Goal: Task Accomplishment & Management: Use online tool/utility

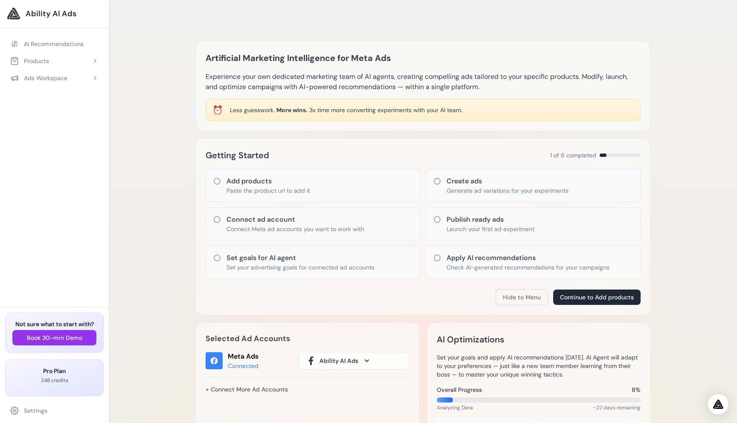
click at [155, 187] on div "Artificial Marketing Intelligence for Meta Ads Experience your own dedicated ma…" at bounding box center [423, 389] width 628 height 745
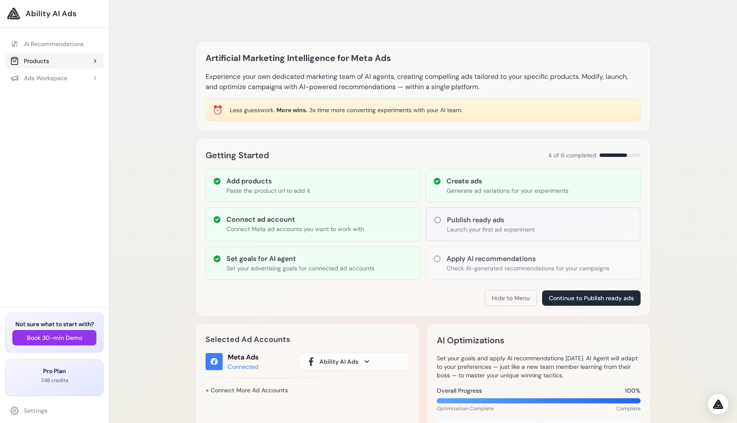
click at [41, 58] on div "Products" at bounding box center [29, 61] width 39 height 9
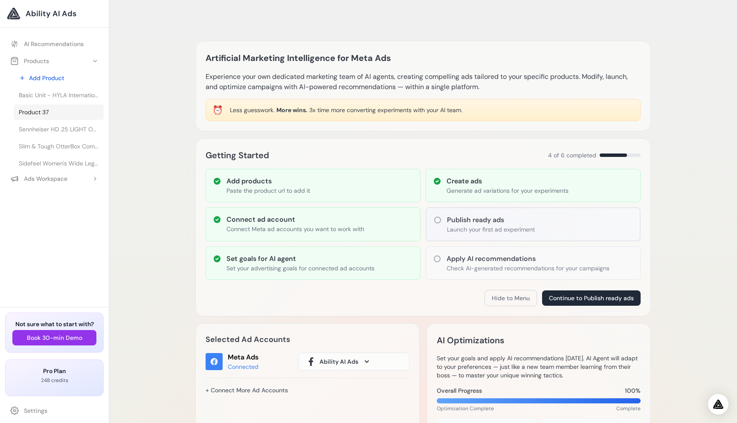
click at [48, 113] on span "Product 37" at bounding box center [34, 112] width 30 height 9
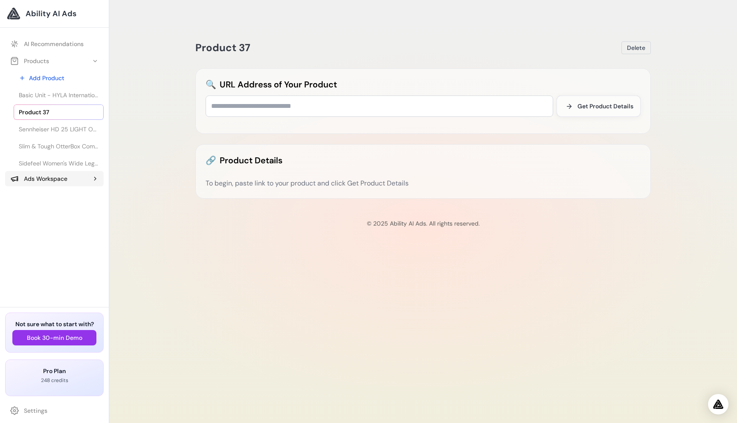
click at [60, 98] on ul "AI Recommendations Products Add Product Basic Unit - HYLA International Product…" at bounding box center [54, 111] width 109 height 160
click at [59, 180] on div "Ads Workspace" at bounding box center [38, 178] width 57 height 9
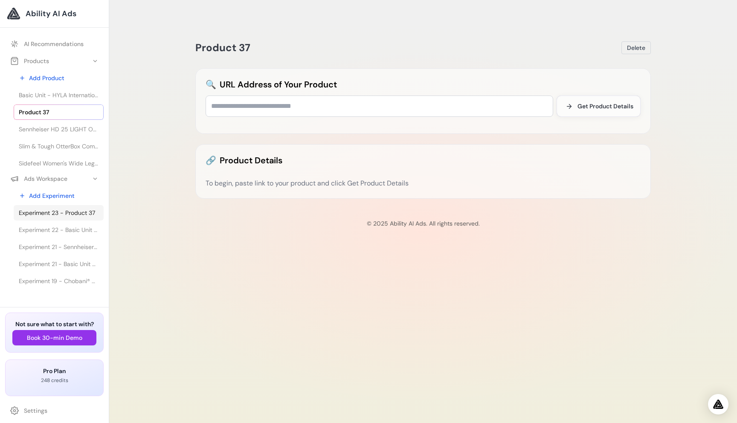
click at [67, 210] on span "Experiment 23 - Product 37" at bounding box center [57, 213] width 76 height 9
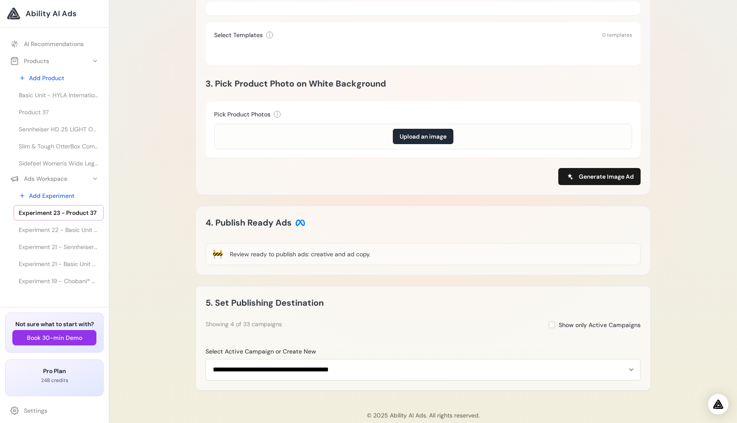
scroll to position [339, 0]
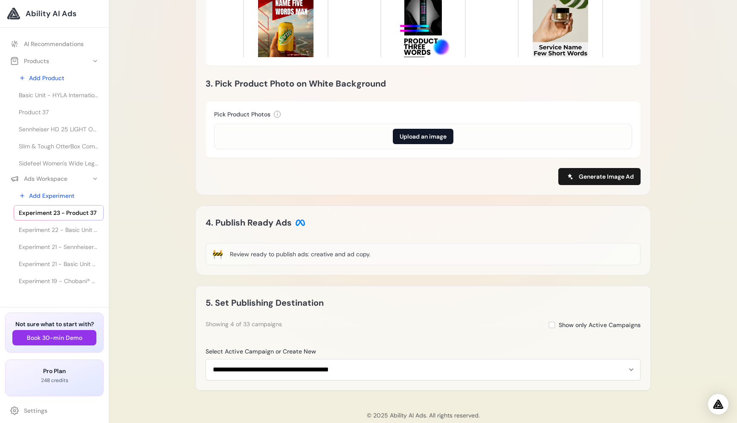
click at [427, 129] on button "Upload an image" at bounding box center [423, 136] width 61 height 15
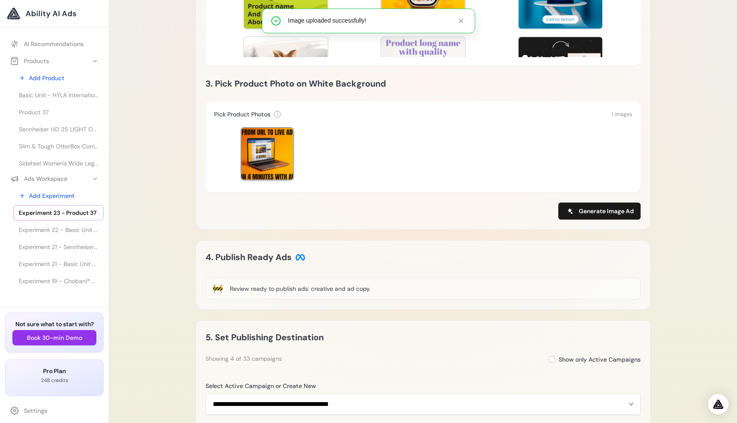
click at [278, 137] on div at bounding box center [267, 154] width 52 height 52
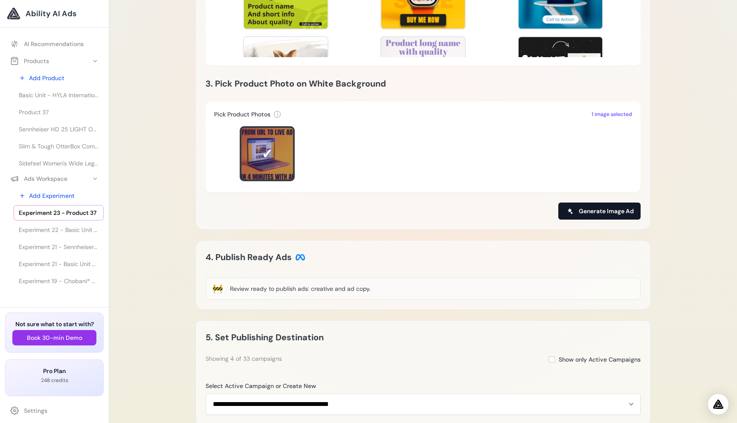
click at [597, 207] on span "Generate Image Ad" at bounding box center [606, 211] width 55 height 9
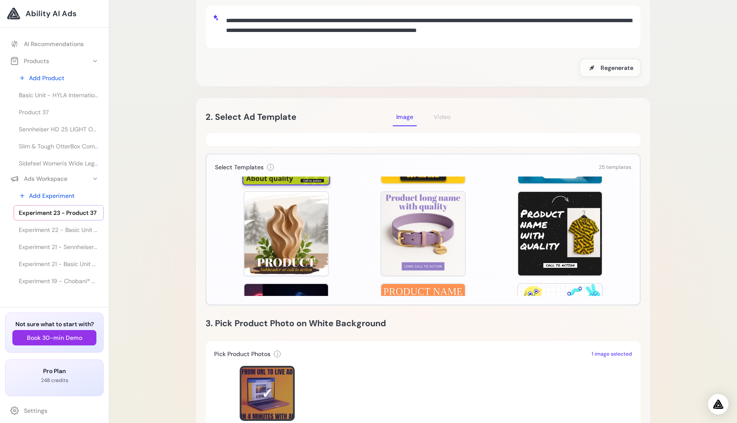
scroll to position [80, 0]
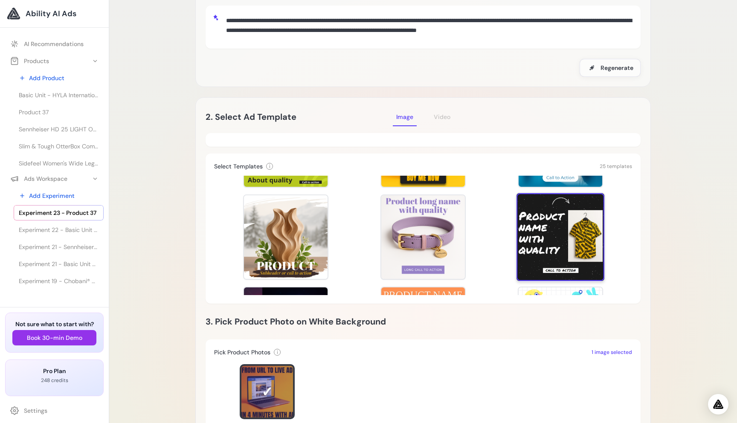
click at [558, 211] on div at bounding box center [560, 237] width 88 height 88
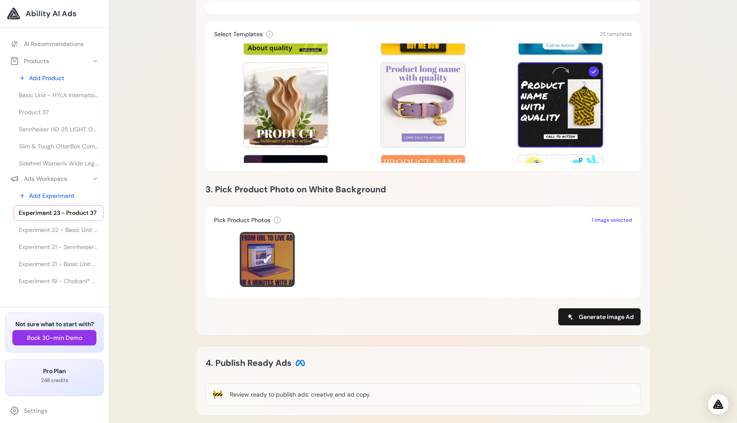
scroll to position [253, 0]
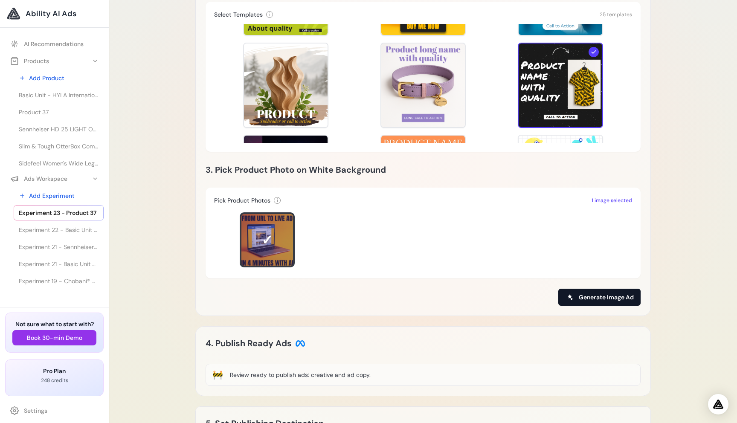
click at [612, 293] on span "Generate Image Ad" at bounding box center [606, 297] width 55 height 9
type input "**********"
type input "*********"
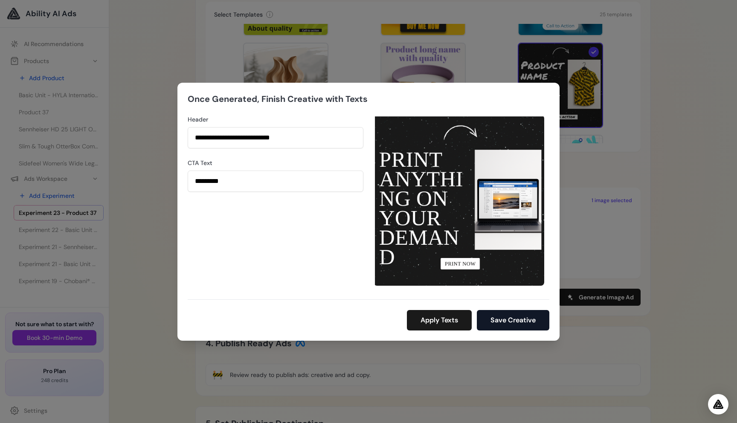
click at [520, 319] on button "Save Creative" at bounding box center [513, 320] width 72 height 20
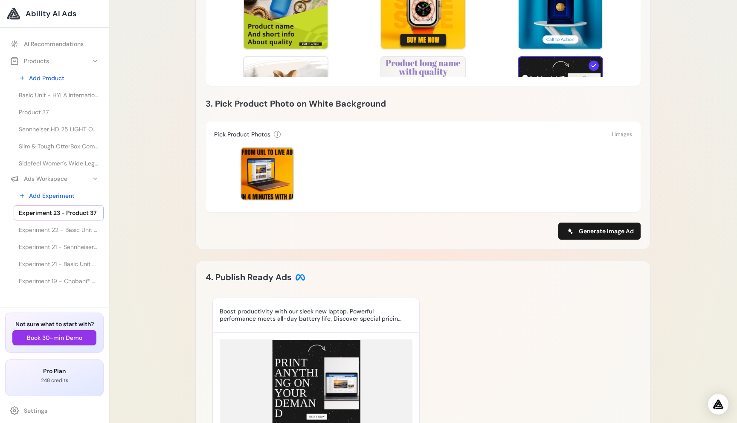
scroll to position [320, 0]
